Goal: Transaction & Acquisition: Obtain resource

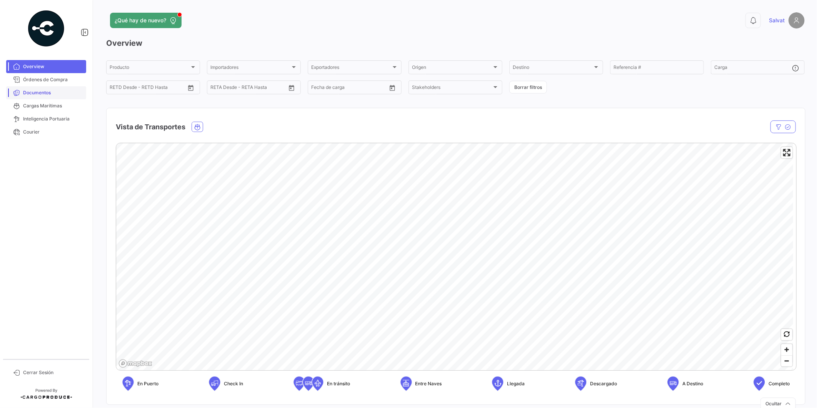
click at [40, 89] on link "Documentos" at bounding box center [46, 92] width 80 height 13
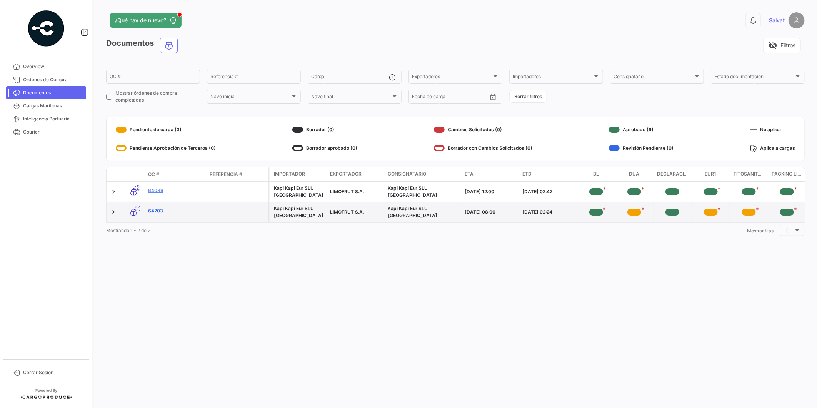
click at [152, 207] on link "64203" at bounding box center [175, 210] width 55 height 7
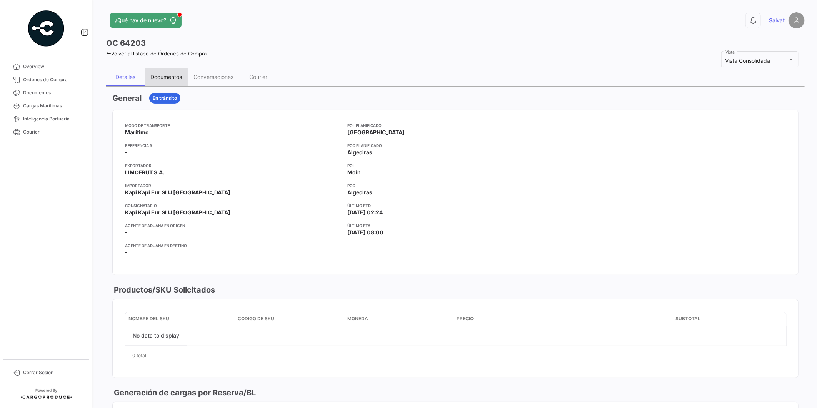
click at [159, 71] on div "Documentos" at bounding box center [166, 77] width 43 height 18
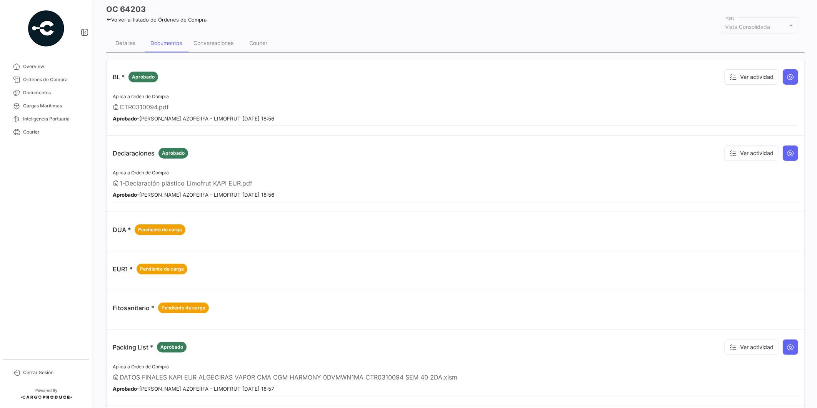
scroll to position [72, 0]
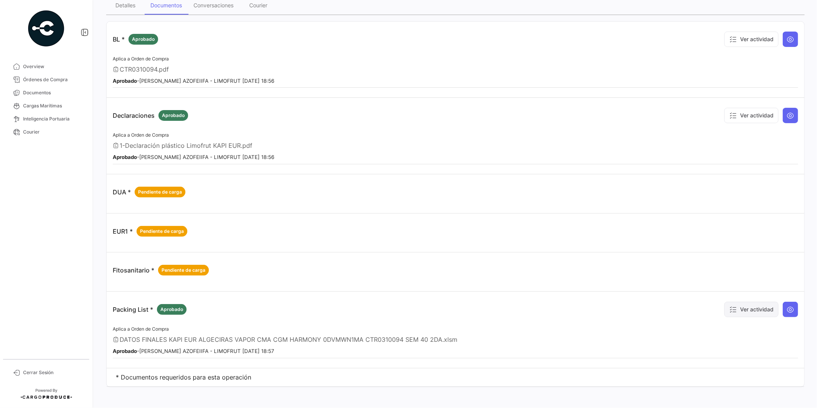
click at [752, 303] on button "Ver actividad" at bounding box center [752, 309] width 54 height 15
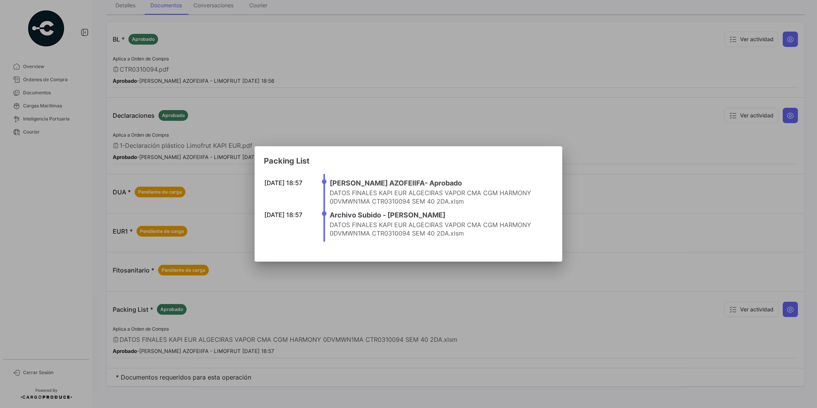
click at [619, 297] on div at bounding box center [408, 204] width 817 height 408
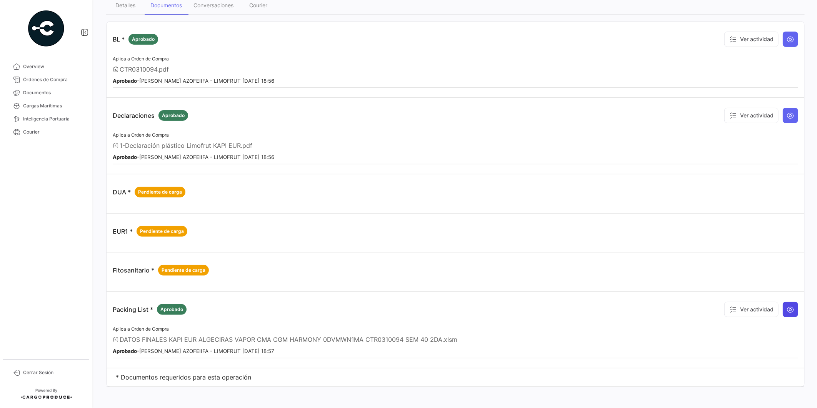
click at [787, 306] on icon at bounding box center [791, 310] width 8 height 8
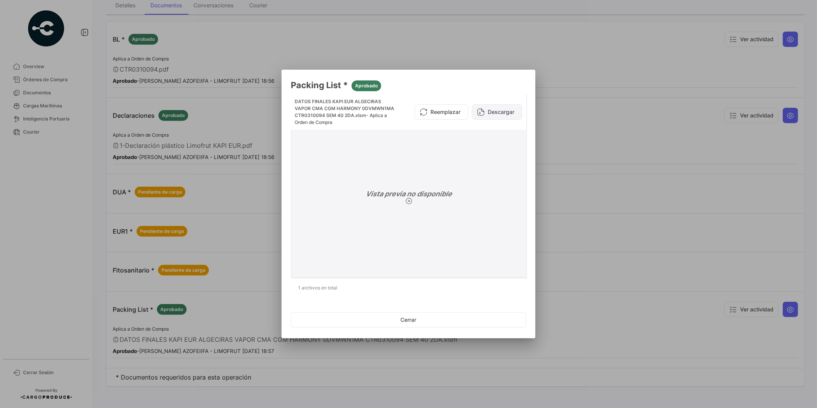
click at [485, 110] on icon at bounding box center [481, 112] width 8 height 8
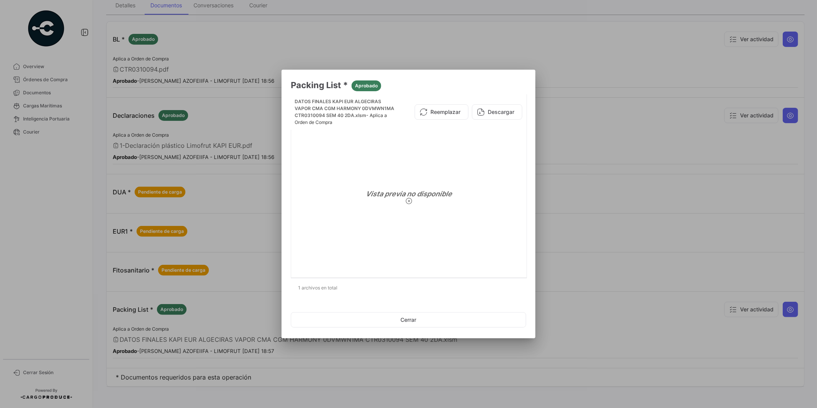
click at [546, 271] on div at bounding box center [408, 204] width 817 height 408
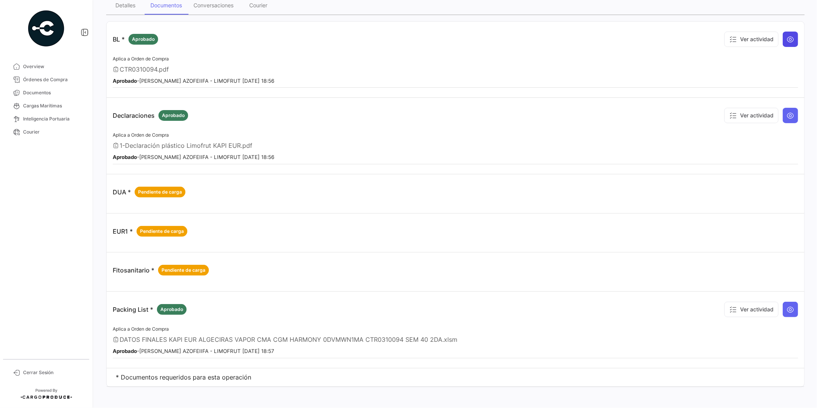
click at [787, 42] on icon at bounding box center [791, 39] width 8 height 8
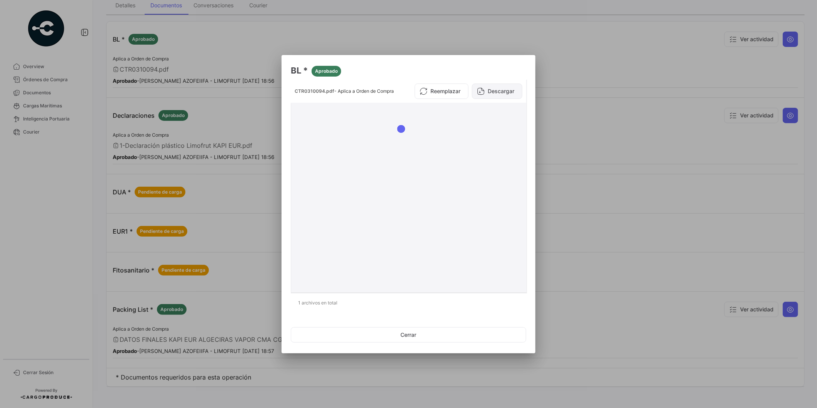
click at [500, 95] on button "Descargar" at bounding box center [497, 91] width 50 height 15
click at [635, 122] on div at bounding box center [408, 204] width 817 height 408
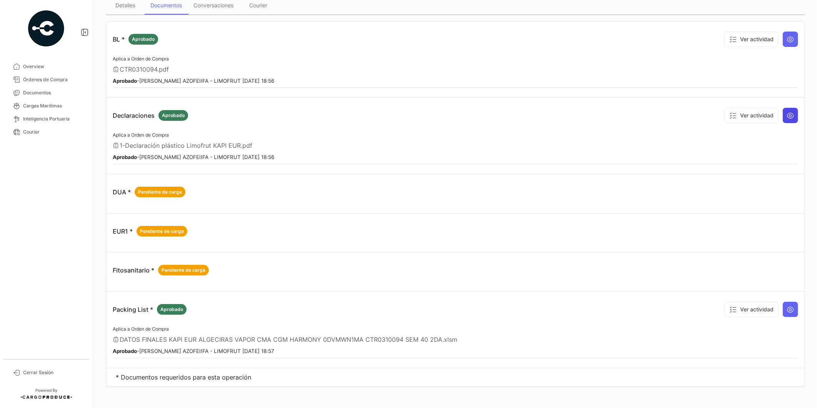
click at [787, 112] on icon at bounding box center [791, 116] width 8 height 8
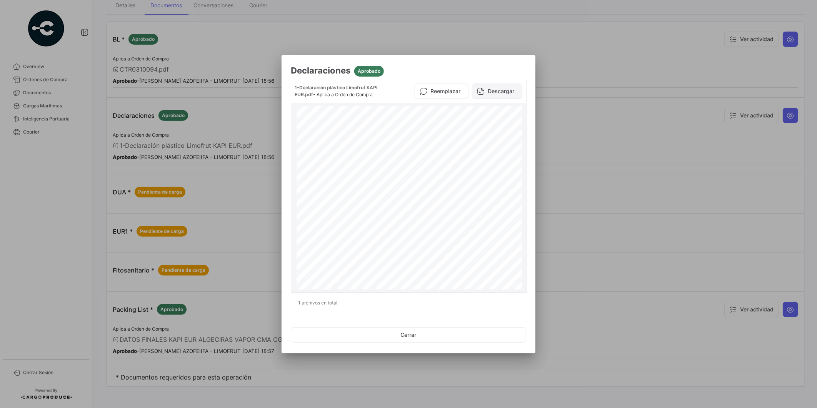
click at [501, 87] on button "Descargar" at bounding box center [497, 91] width 50 height 15
click at [588, 77] on div at bounding box center [408, 204] width 817 height 408
